Goal: Task Accomplishment & Management: Use online tool/utility

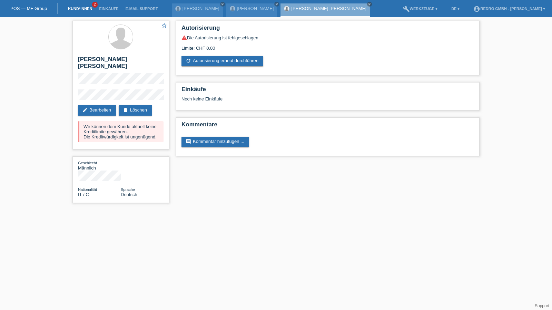
click at [86, 11] on li "Kund*innen 2" at bounding box center [79, 9] width 31 height 18
click at [86, 9] on link "Kund*innen" at bounding box center [79, 9] width 31 height 4
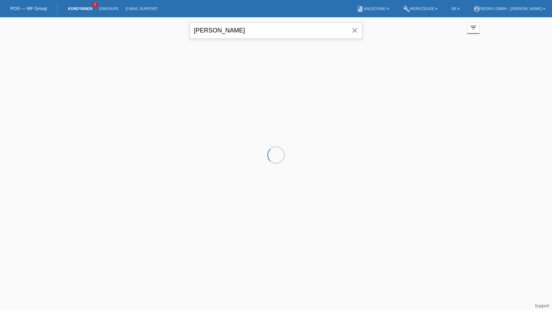
click at [261, 30] on input "[PERSON_NAME]" at bounding box center [276, 30] width 172 height 16
click at [261, 30] on input "kalyanakumar" at bounding box center [276, 30] width 172 height 16
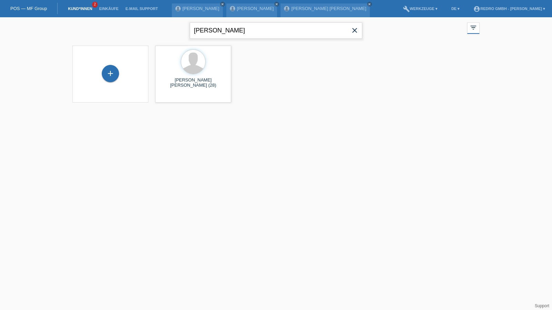
type input "jürg marti"
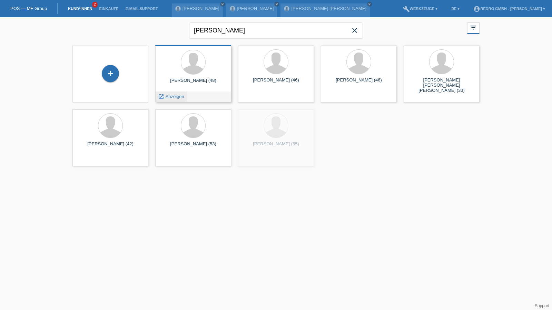
click at [172, 97] on span "Anzeigen" at bounding box center [175, 96] width 19 height 5
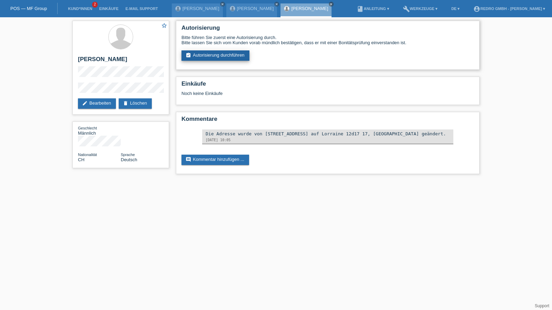
click at [217, 58] on link "assignment_turned_in Autorisierung durchführen" at bounding box center [215, 55] width 68 height 10
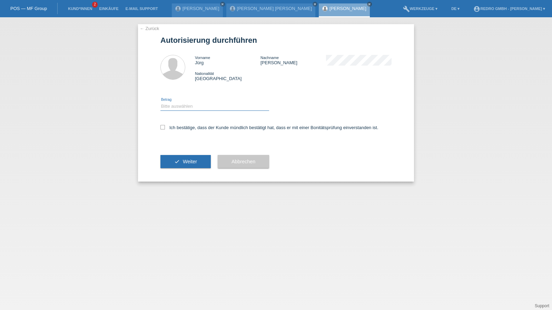
click at [173, 105] on select "Bitte auswählen CHF 1.00 - CHF 499.00 CHF 500.00 - CHF 1'999.00 CHF 2'000.00 - …" at bounding box center [214, 106] width 109 height 8
select select "1"
click at [160, 102] on select "Bitte auswählen CHF 1.00 - CHF 499.00 CHF 500.00 - CHF 1'999.00 CHF 2'000.00 - …" at bounding box center [214, 106] width 109 height 8
click at [172, 131] on div "Ich bestätige, dass der Kunde mündlich bestätigt hat, dass er mit einer Bonität…" at bounding box center [275, 129] width 231 height 23
click at [177, 130] on label "Ich bestätige, dass der Kunde mündlich bestätigt hat, dass er mit einer Bonität…" at bounding box center [269, 127] width 218 height 5
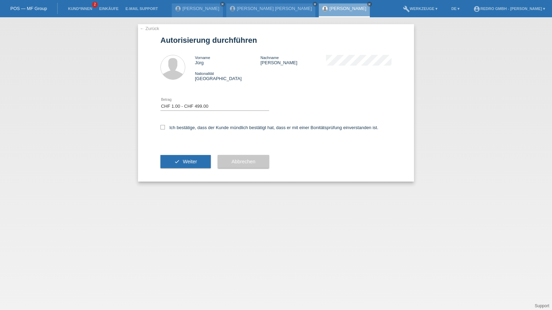
click at [165, 129] on input "Ich bestätige, dass der Kunde mündlich bestätigt hat, dass er mit einer Bonität…" at bounding box center [162, 127] width 4 height 4
checkbox input "true"
click at [169, 164] on button "check Weiter" at bounding box center [185, 161] width 50 height 13
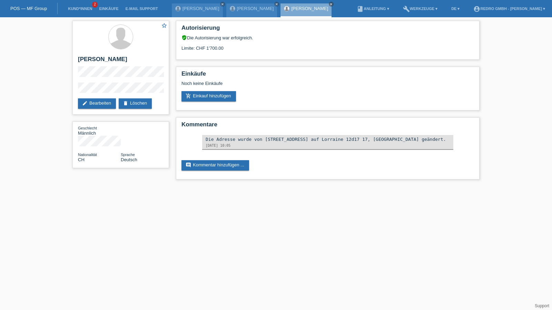
click at [2, 85] on div "star_border [PERSON_NAME] edit Bearbeiten delete Löschen Geschlecht Männlich Na…" at bounding box center [276, 101] width 552 height 169
click at [54, 91] on div "star_border [PERSON_NAME] edit Bearbeiten delete Löschen Geschlecht Männlich Na…" at bounding box center [276, 101] width 552 height 169
click at [86, 57] on h2 "[PERSON_NAME]" at bounding box center [121, 61] width 86 height 10
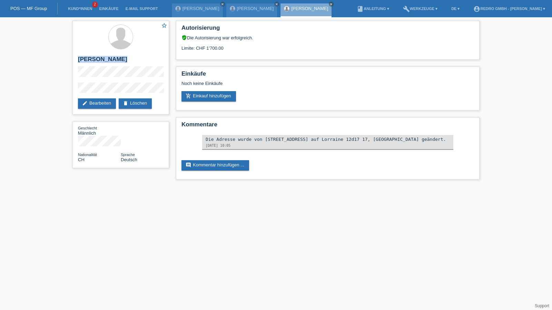
copy div "[PERSON_NAME]"
click at [56, 90] on div "star_border [PERSON_NAME] edit Bearbeiten delete Löschen Geschlecht Männlich Na…" at bounding box center [276, 101] width 552 height 169
